Goal: Task Accomplishment & Management: Manage account settings

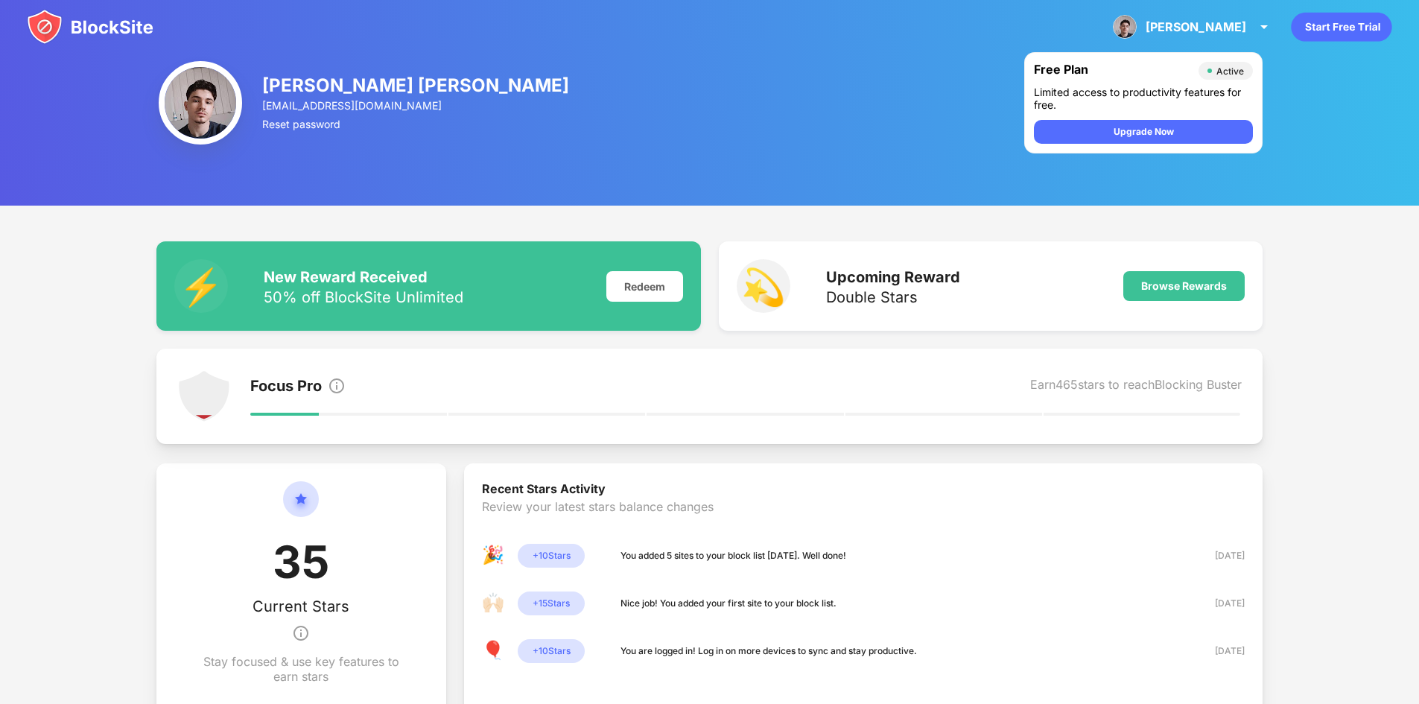
click at [114, 16] on img at bounding box center [90, 27] width 127 height 36
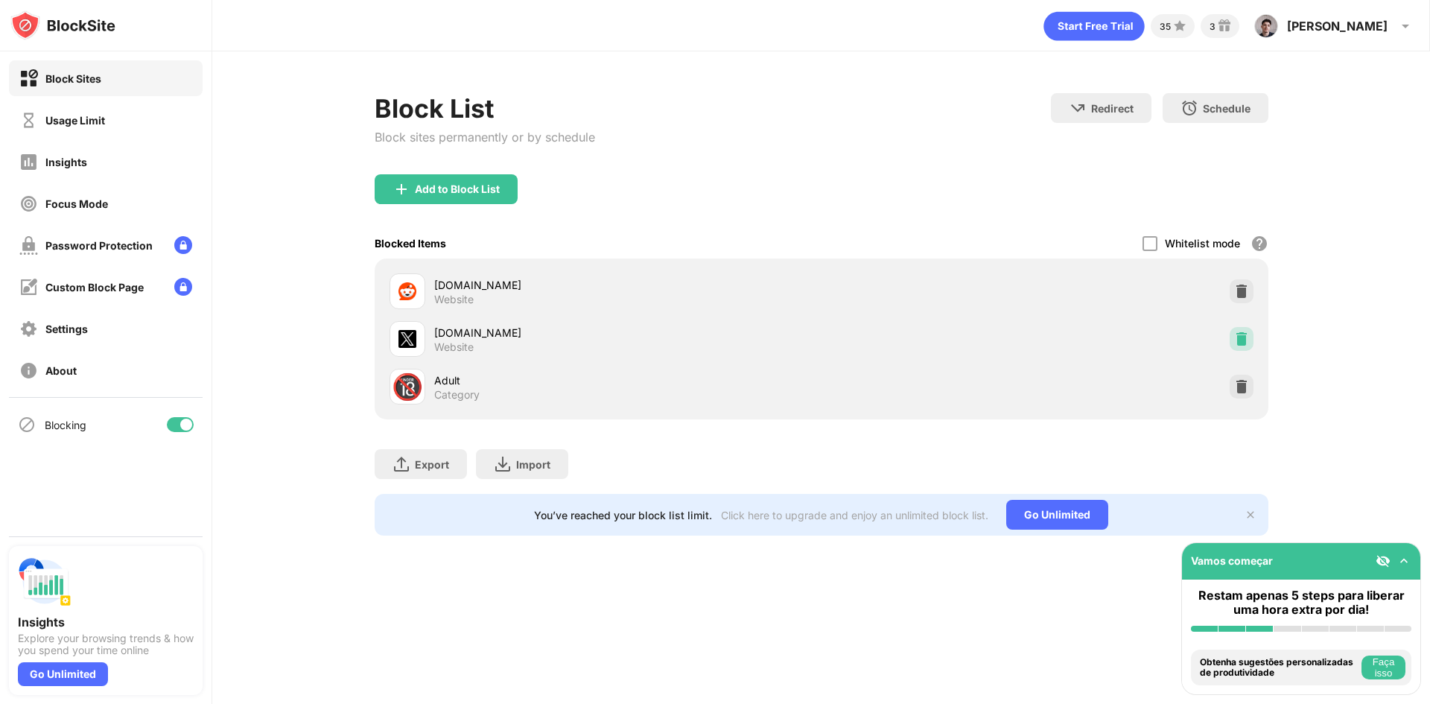
click at [1248, 333] on img at bounding box center [1241, 338] width 15 height 15
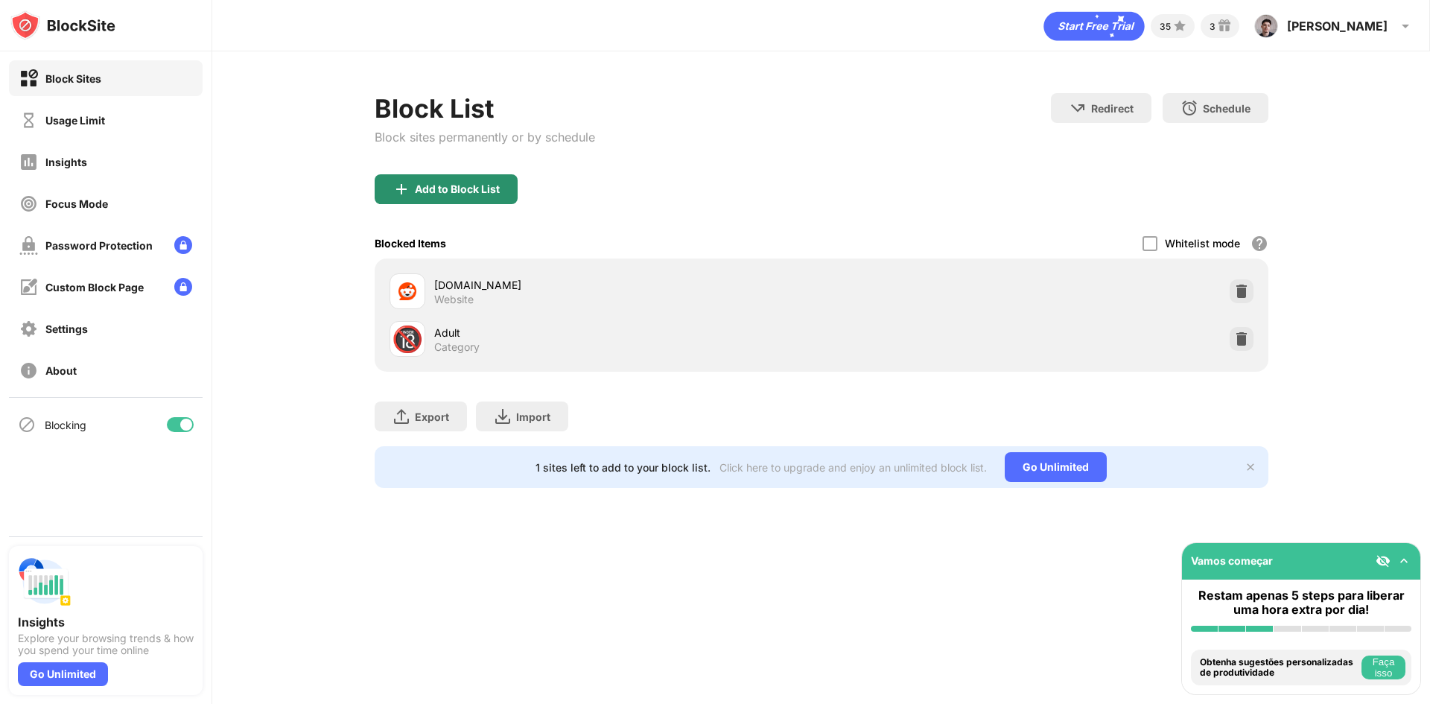
click at [484, 193] on div "Add to Block List" at bounding box center [457, 189] width 85 height 12
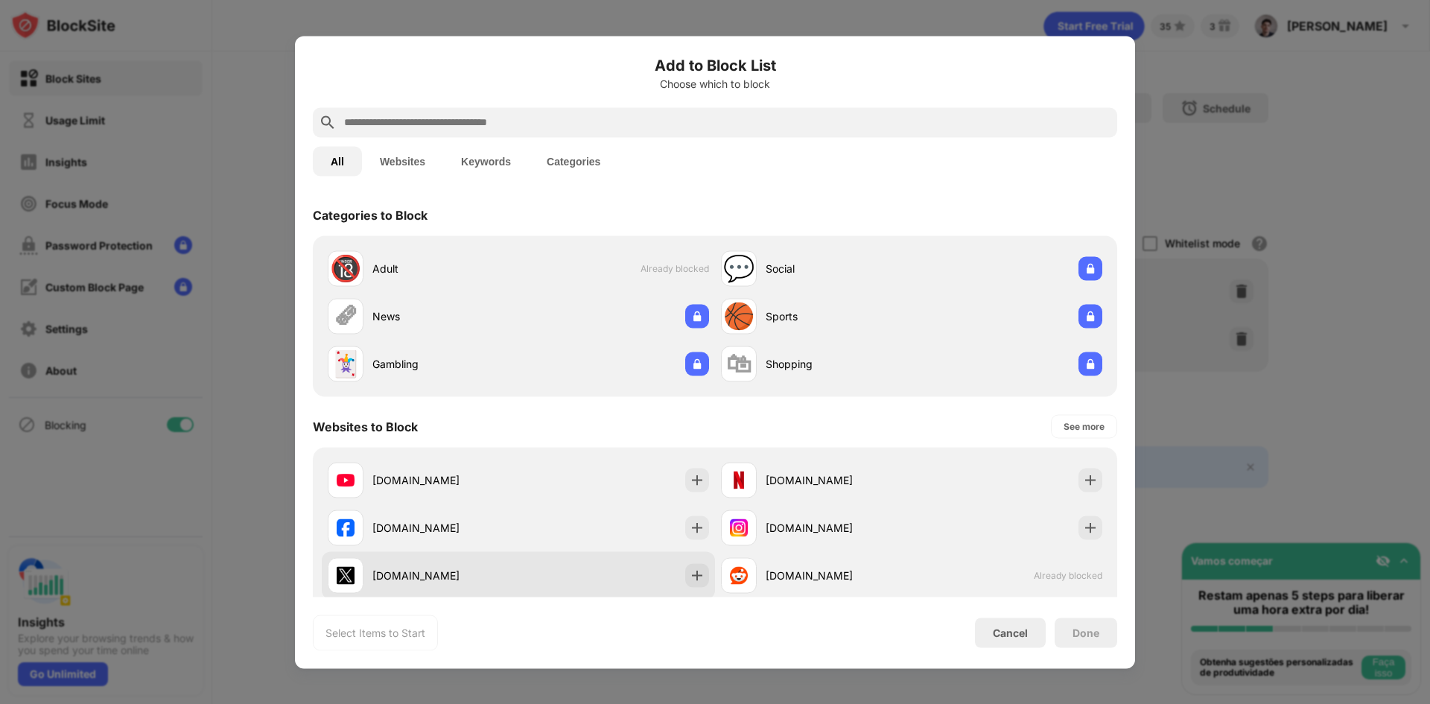
click at [503, 571] on div "[DOMAIN_NAME]" at bounding box center [445, 576] width 146 height 16
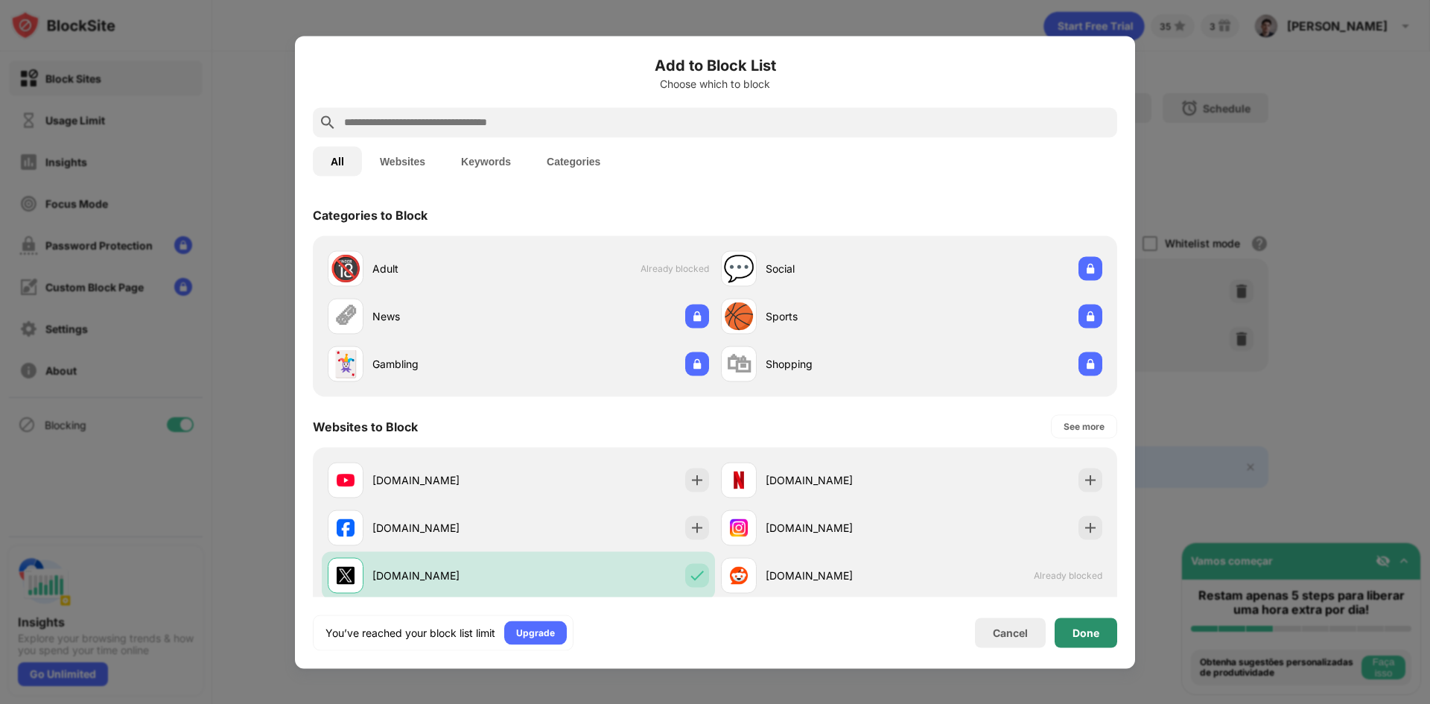
click at [1072, 636] on div "Done" at bounding box center [1086, 632] width 63 height 30
